Goal: Transaction & Acquisition: Purchase product/service

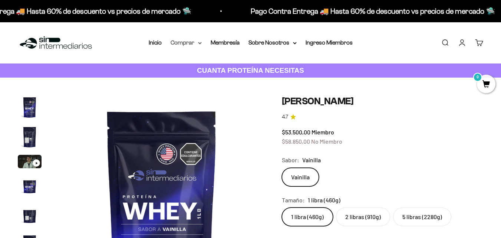
click at [199, 42] on icon at bounding box center [200, 43] width 4 height 3
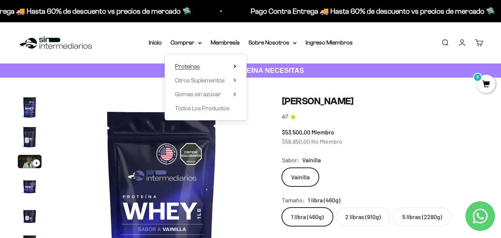
click at [207, 65] on summary "Proteínas" at bounding box center [205, 67] width 61 height 10
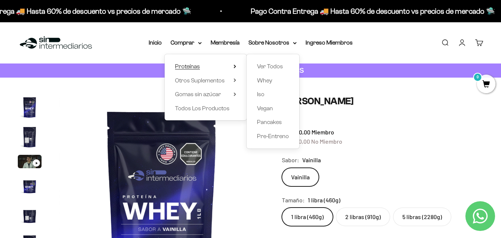
scroll to position [0, 0]
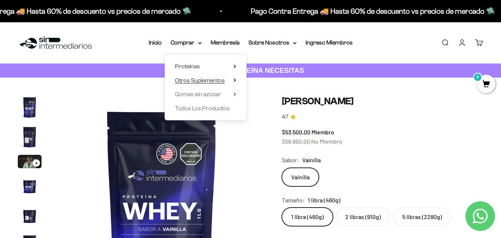
click at [211, 83] on span "Otros Suplementos" at bounding box center [200, 80] width 50 height 6
click at [220, 67] on summary "Proteínas" at bounding box center [205, 67] width 61 height 10
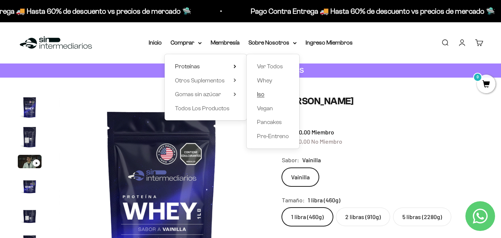
click at [265, 94] on link "Iso" at bounding box center [273, 94] width 32 height 10
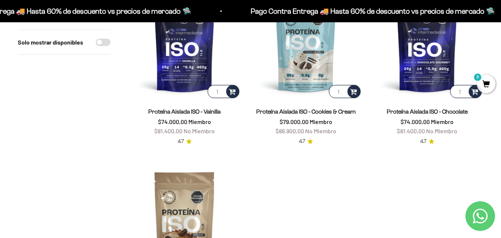
scroll to position [111, 0]
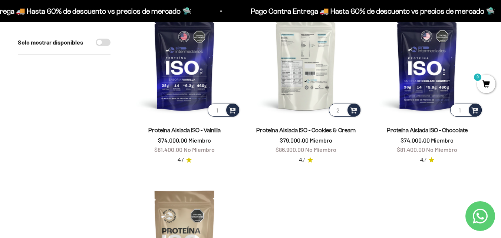
type input "2"
click at [342, 107] on input "2" at bounding box center [345, 109] width 32 height 13
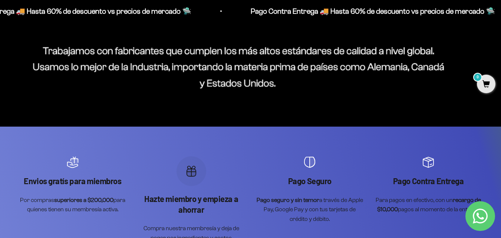
scroll to position [547, 0]
